Goal: Task Accomplishment & Management: Manage account settings

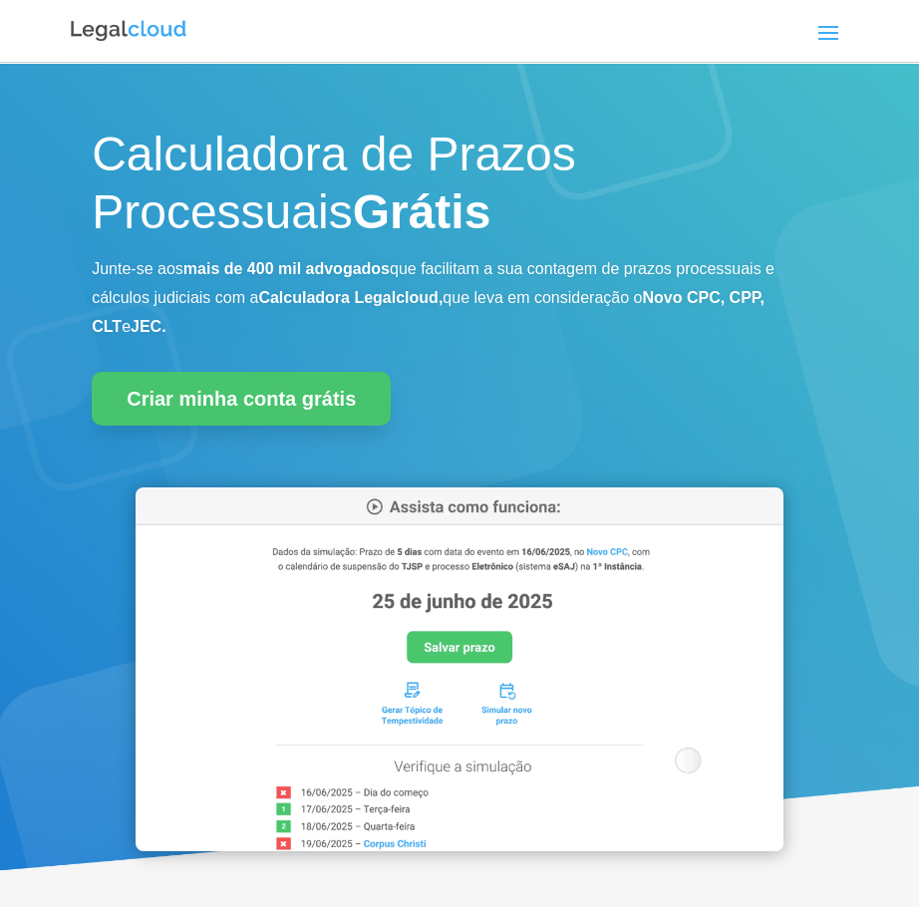
click at [810, 32] on div "Entrar Criar conta grátis Calculadora de Prazos Planos Blog Funcionalidades Cal…" at bounding box center [534, 31] width 632 height 32
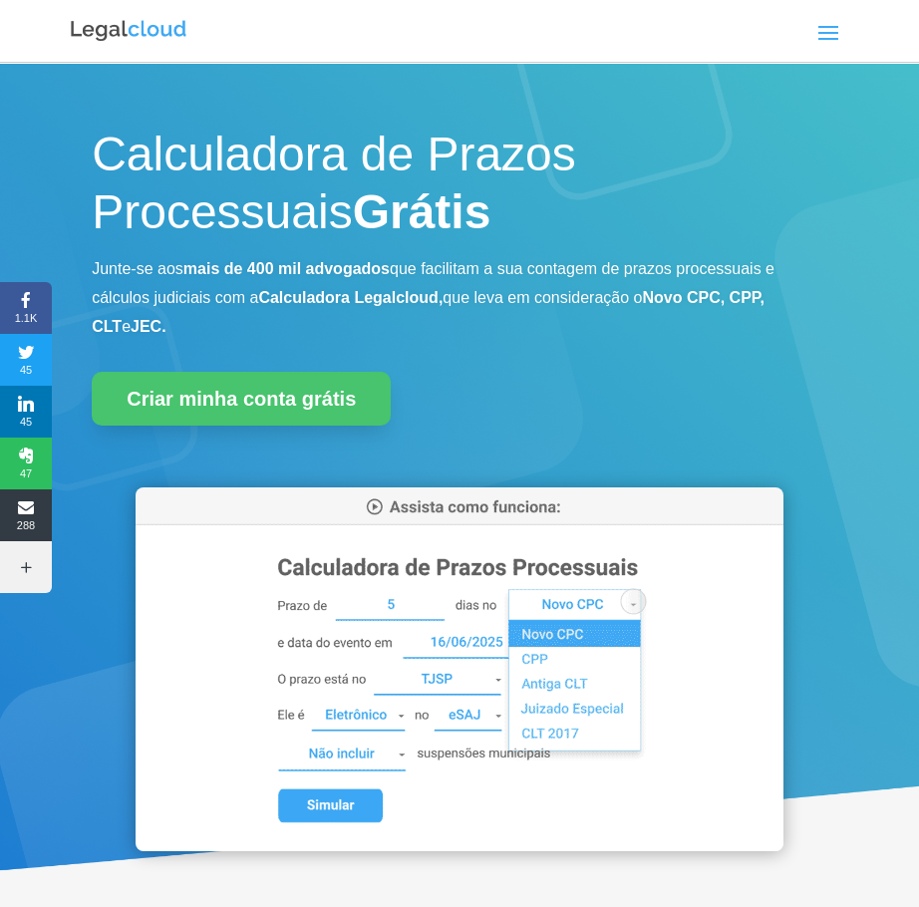
click at [829, 35] on span at bounding box center [828, 32] width 32 height 32
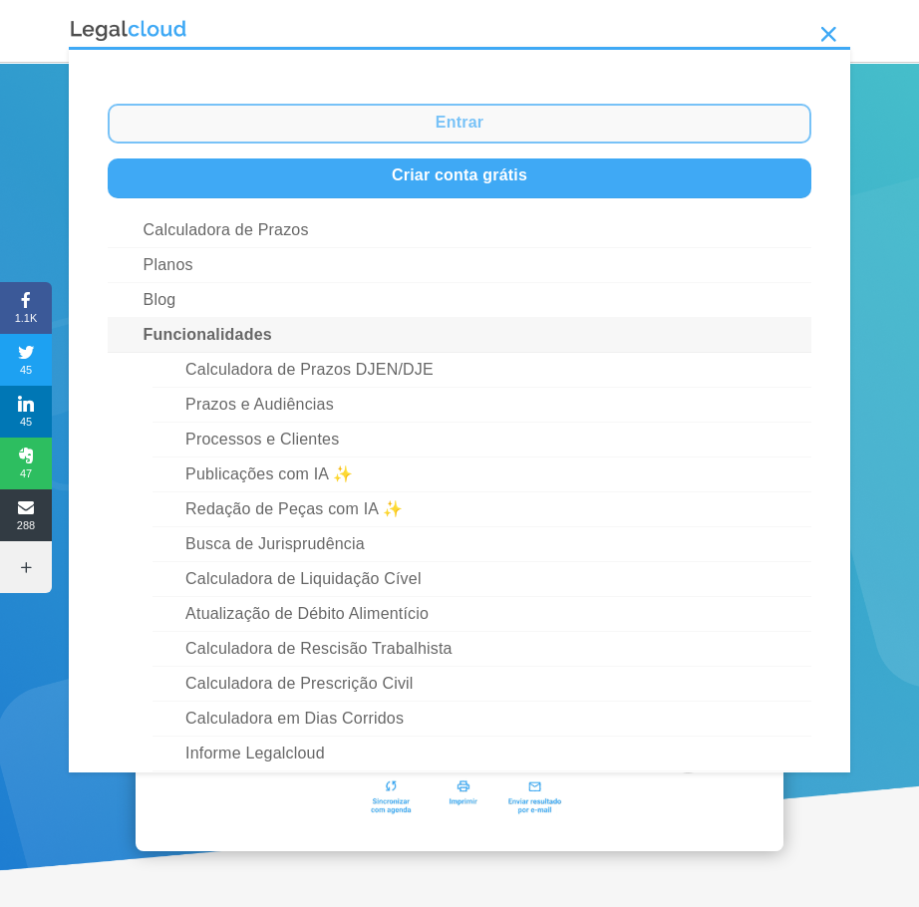
click at [501, 125] on link "Entrar" at bounding box center [459, 124] width 702 height 40
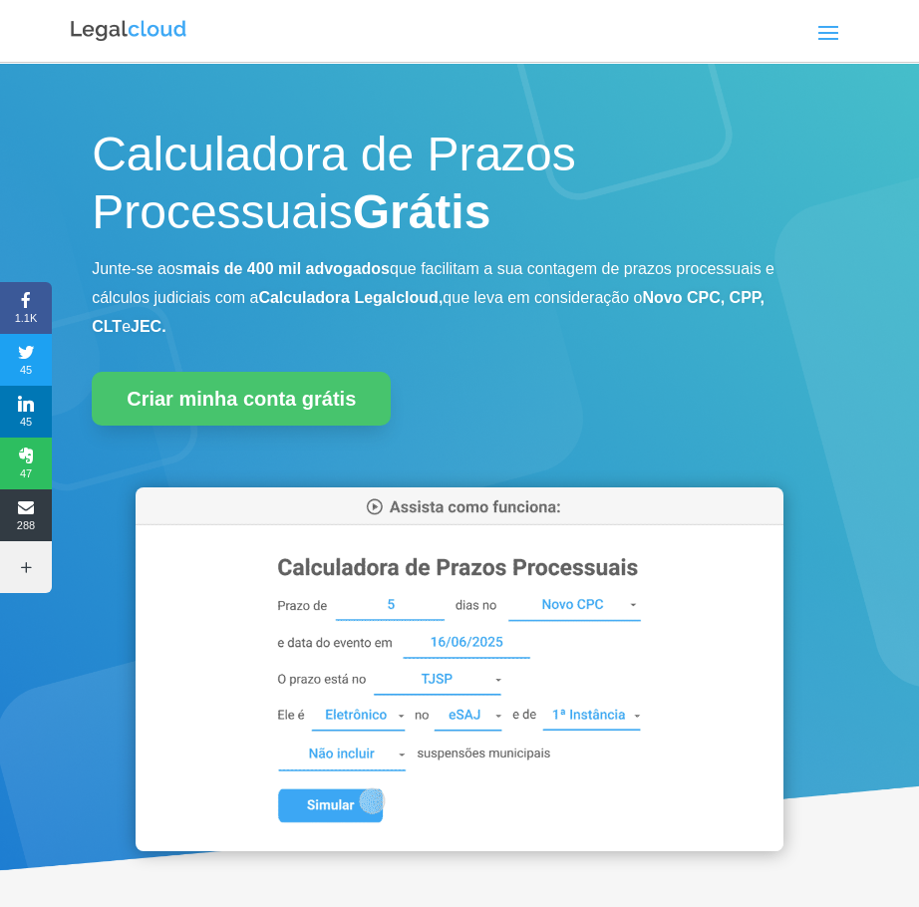
click at [826, 43] on span at bounding box center [828, 32] width 32 height 32
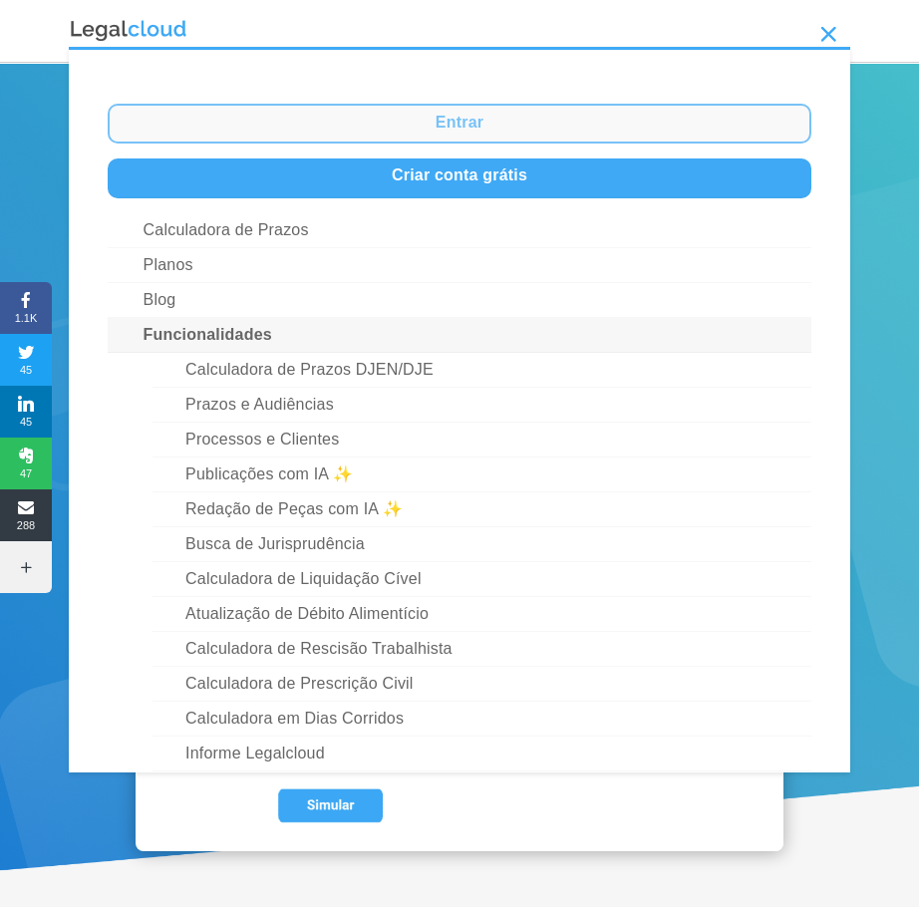
click at [498, 121] on link "Entrar" at bounding box center [459, 124] width 702 height 40
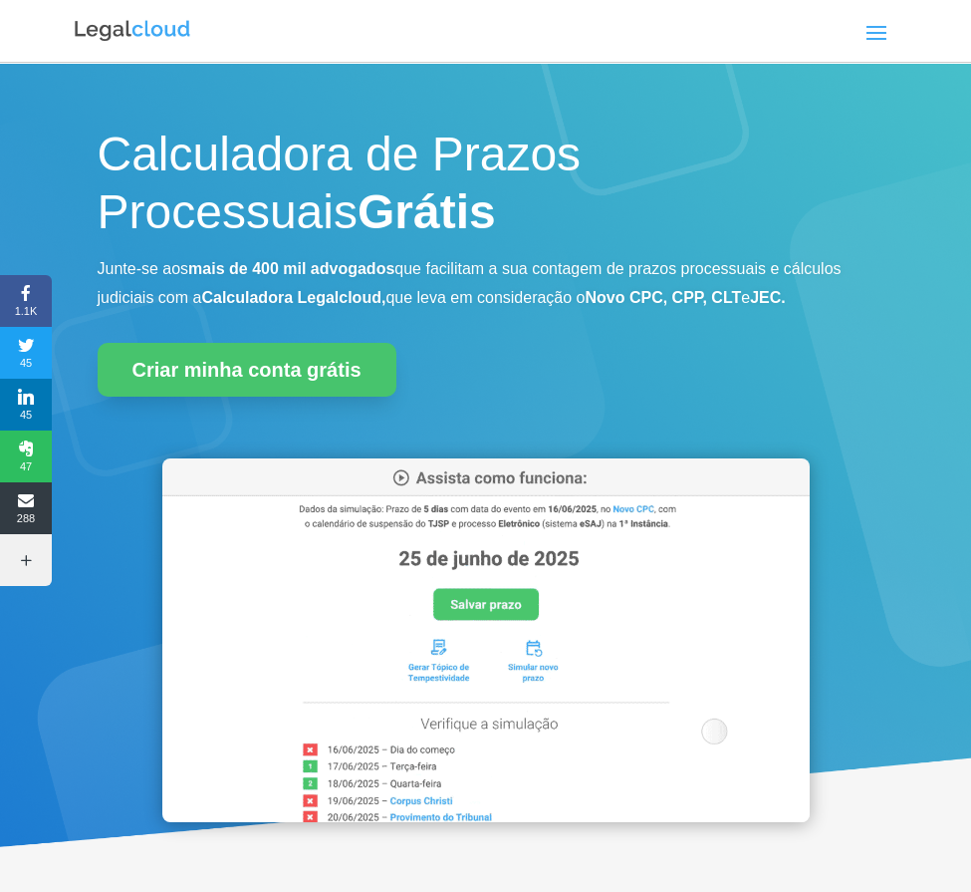
click at [0, 0] on link "Entrar" at bounding box center [0, 0] width 0 height 0
